Goal: Navigation & Orientation: Find specific page/section

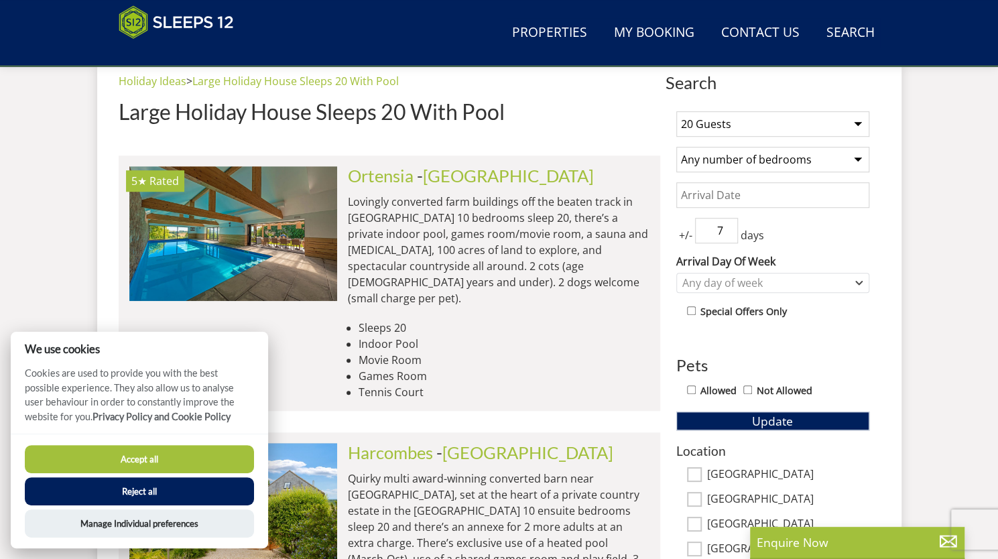
scroll to position [481, 0]
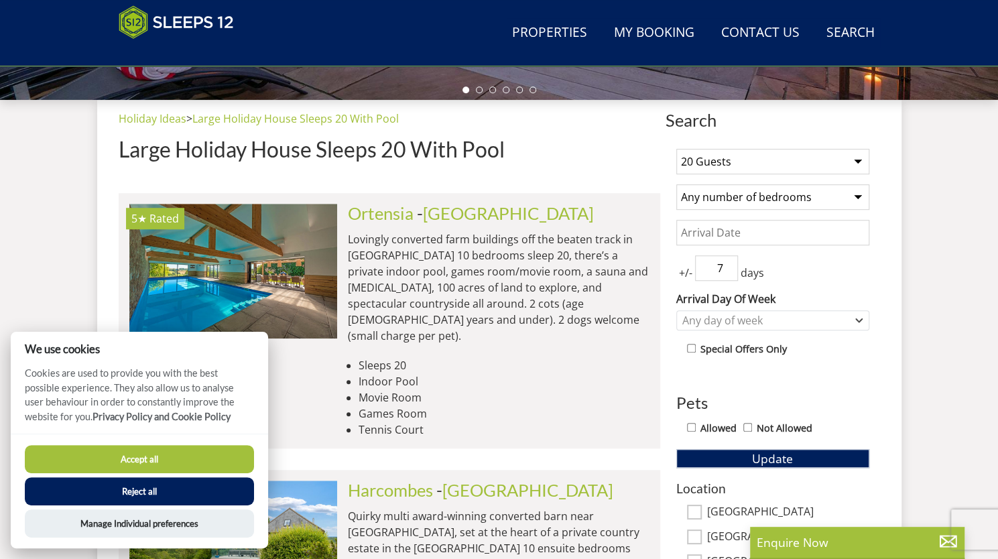
click at [178, 454] on button "Accept all" at bounding box center [139, 459] width 229 height 28
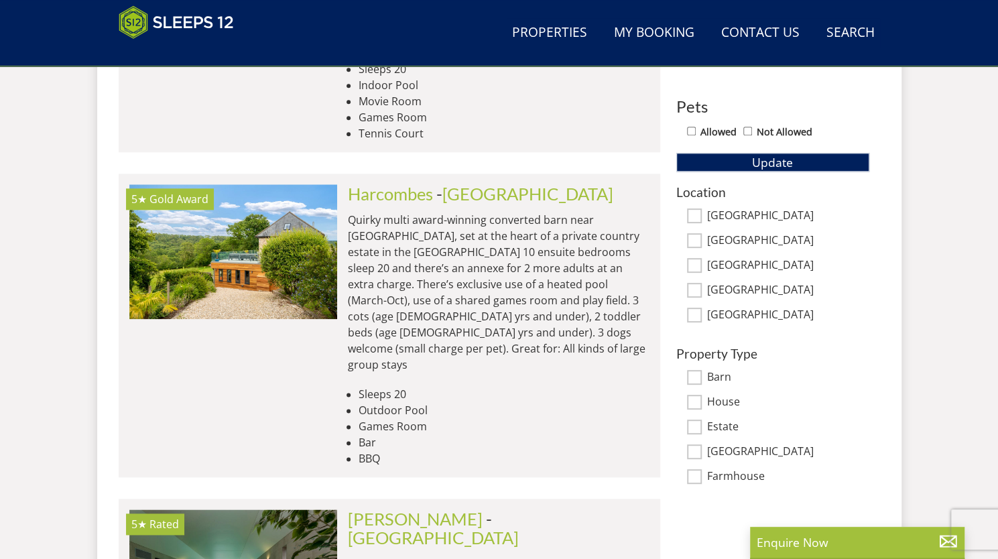
scroll to position [884, 0]
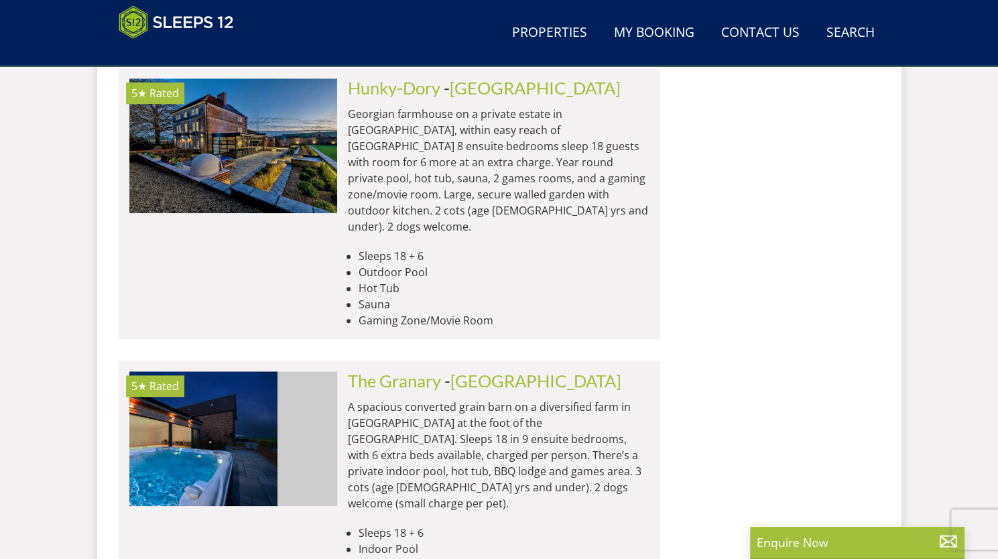
scroll to position [0, 624]
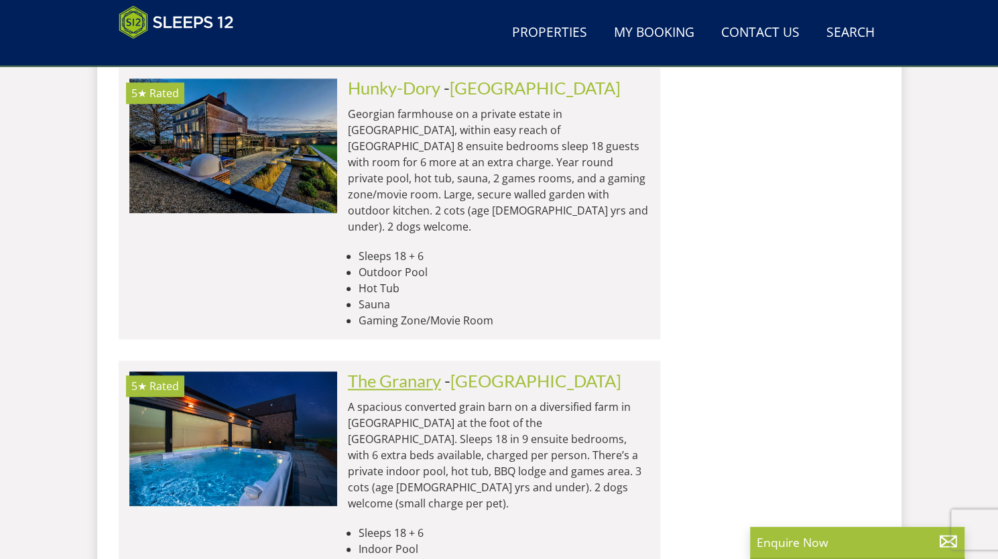
click at [406, 371] on link "The Granary" at bounding box center [394, 381] width 93 height 20
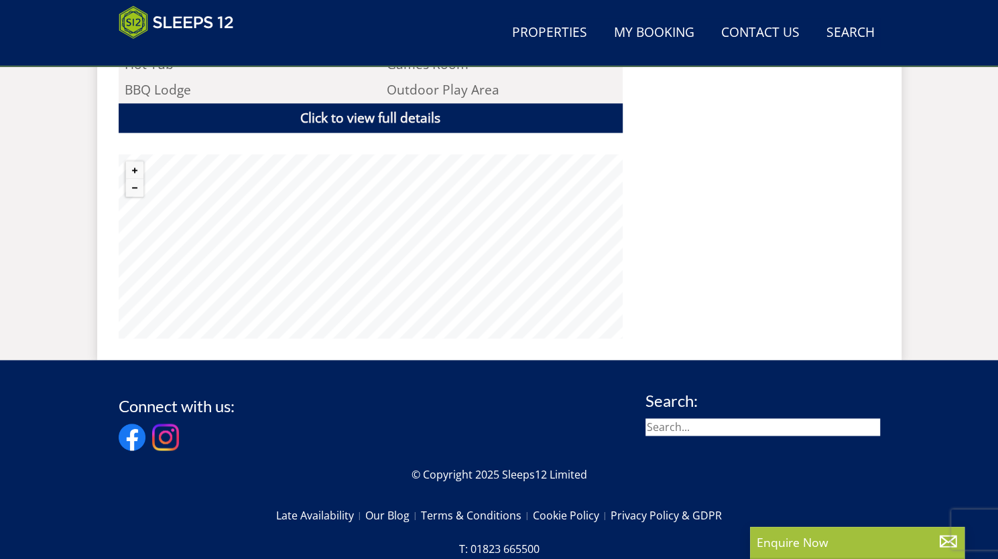
scroll to position [774, 0]
